Goal: Task Accomplishment & Management: Complete application form

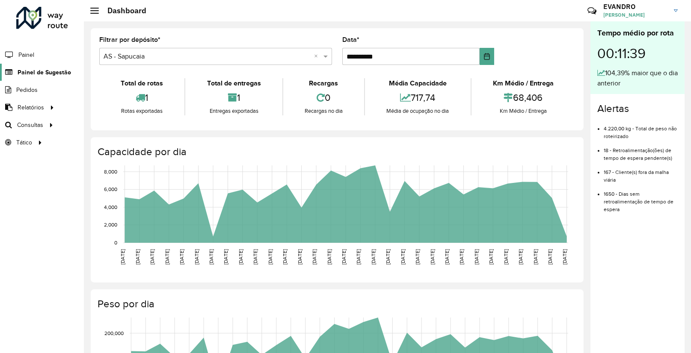
click at [41, 71] on span "Painel de Sugestão" at bounding box center [44, 72] width 53 height 9
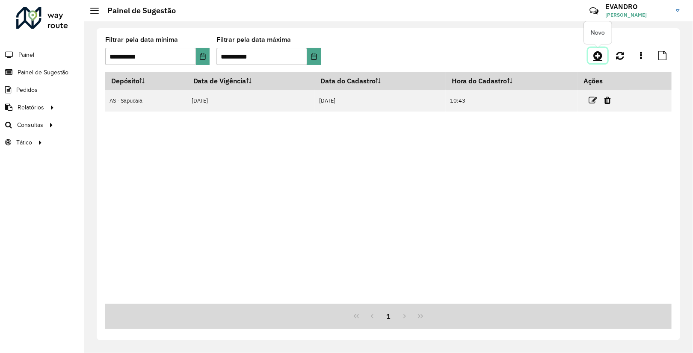
click at [597, 50] on icon at bounding box center [597, 55] width 9 height 10
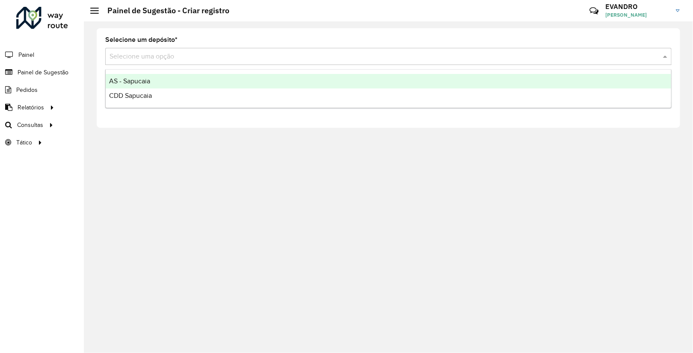
click at [171, 53] on input "text" at bounding box center [379, 57] width 541 height 10
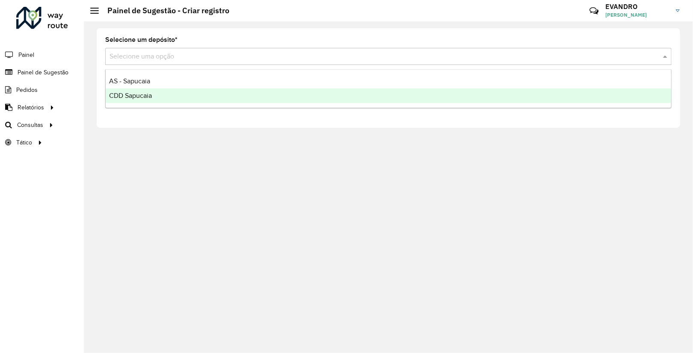
click at [175, 89] on div "CDD Sapucaia" at bounding box center [388, 96] width 565 height 15
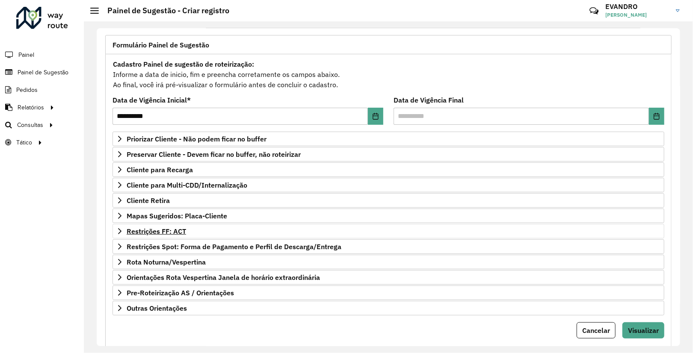
scroll to position [51, 0]
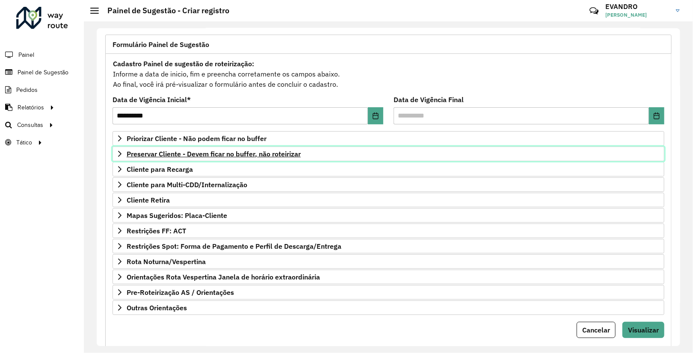
click at [178, 157] on span "Preservar Cliente - Devem ficar no buffer, não roteirizar" at bounding box center [214, 154] width 174 height 7
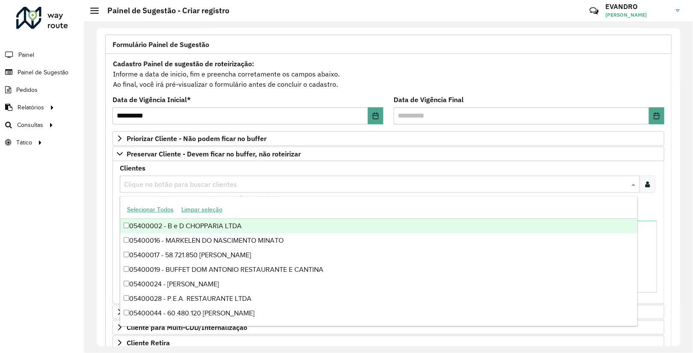
click at [191, 180] on input "text" at bounding box center [375, 185] width 507 height 10
paste input "*****"
type input "*****"
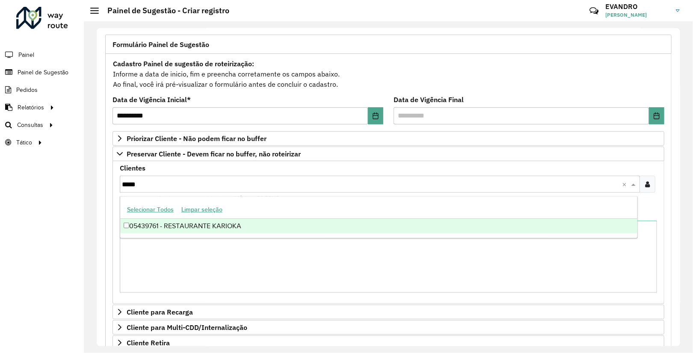
click at [166, 228] on div "05439761 - RESTAURANTE KARIOKA" at bounding box center [378, 226] width 517 height 15
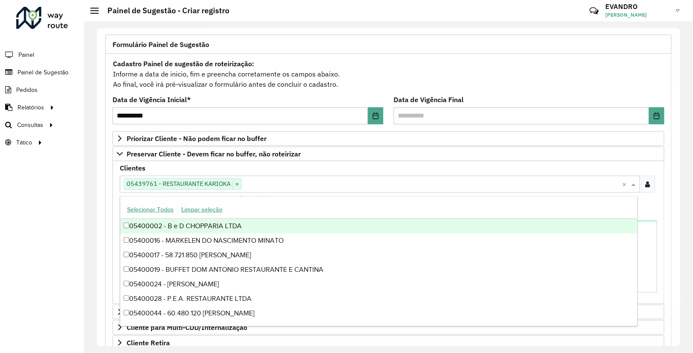
click at [361, 171] on div "Clientes Clique no botão para buscar clientes 05439761 - RESTAURANTE KARIOKA × …" at bounding box center [388, 184] width 537 height 38
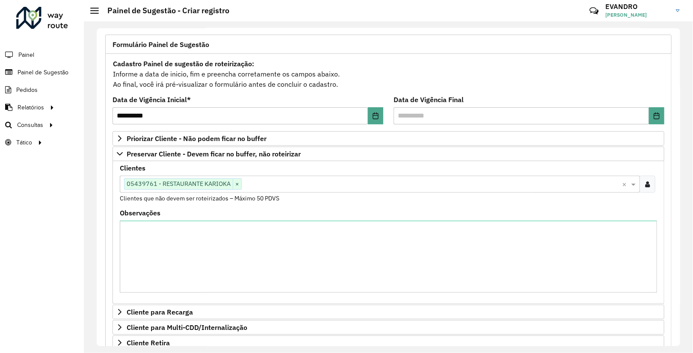
scroll to position [215, 0]
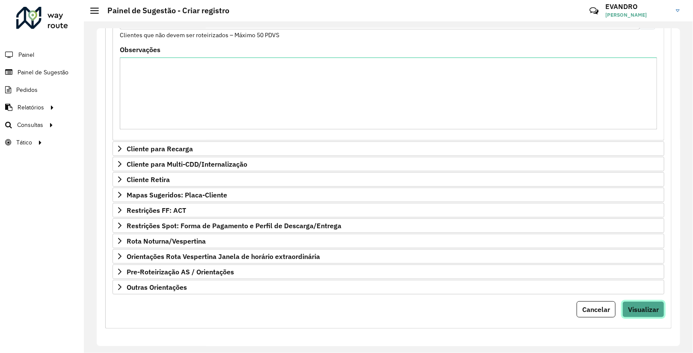
click at [647, 305] on span "Visualizar" at bounding box center [643, 309] width 31 height 9
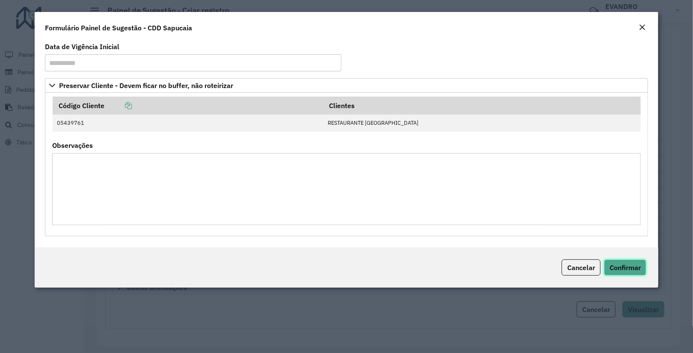
click at [636, 273] on button "Confirmar" at bounding box center [625, 268] width 42 height 16
